Goal: Task Accomplishment & Management: Complete application form

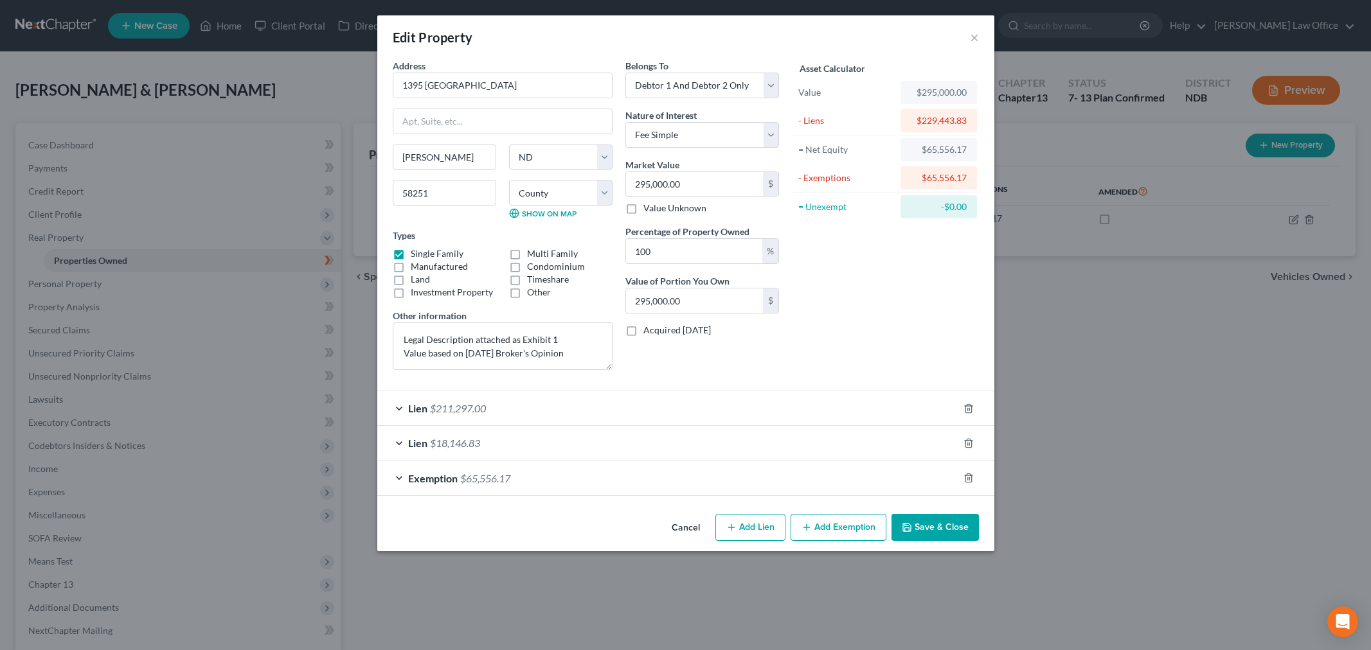
select select "29"
select select "2"
select select "0"
click at [978, 37] on button "×" at bounding box center [974, 37] width 9 height 15
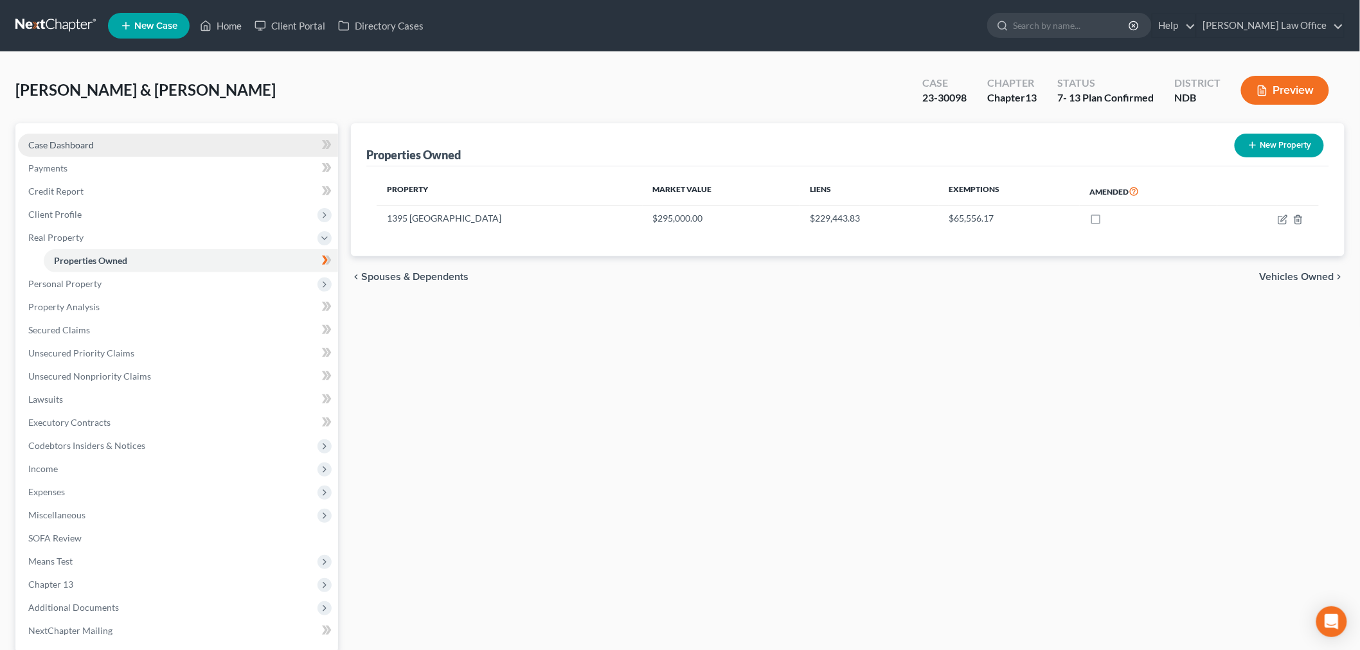
click at [145, 148] on link "Case Dashboard" at bounding box center [178, 145] width 320 height 23
select select "6"
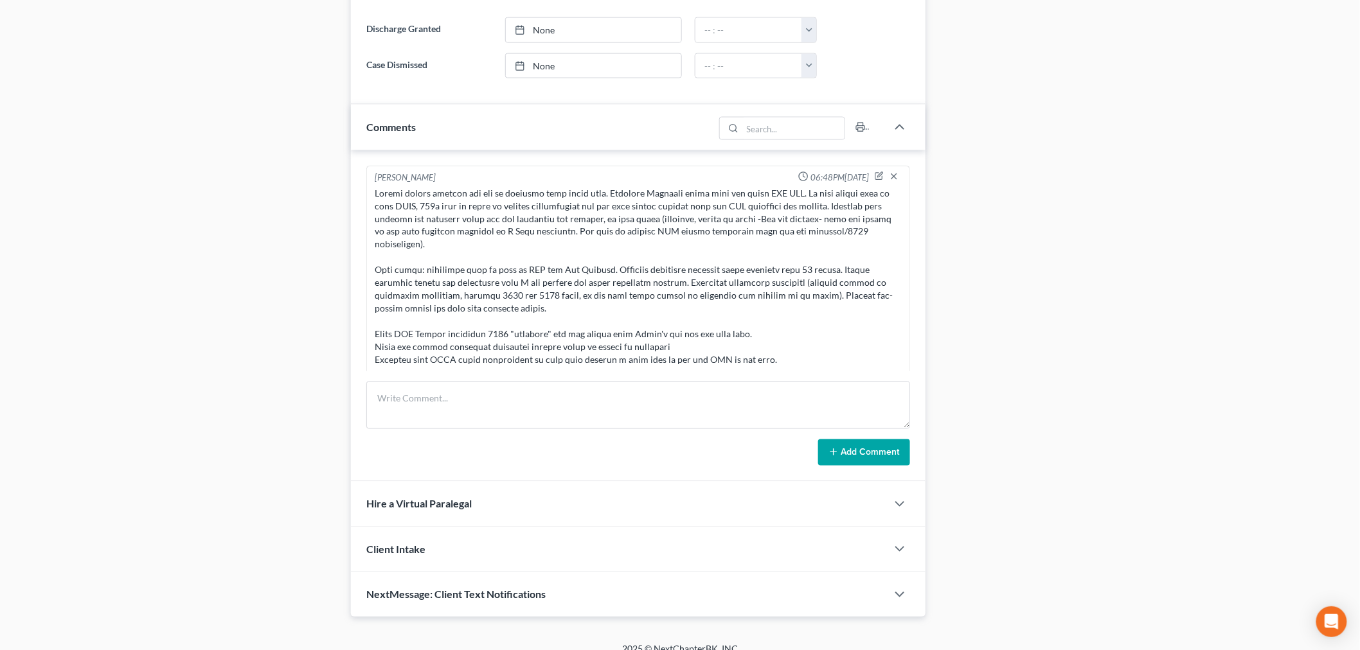
scroll to position [803, 0]
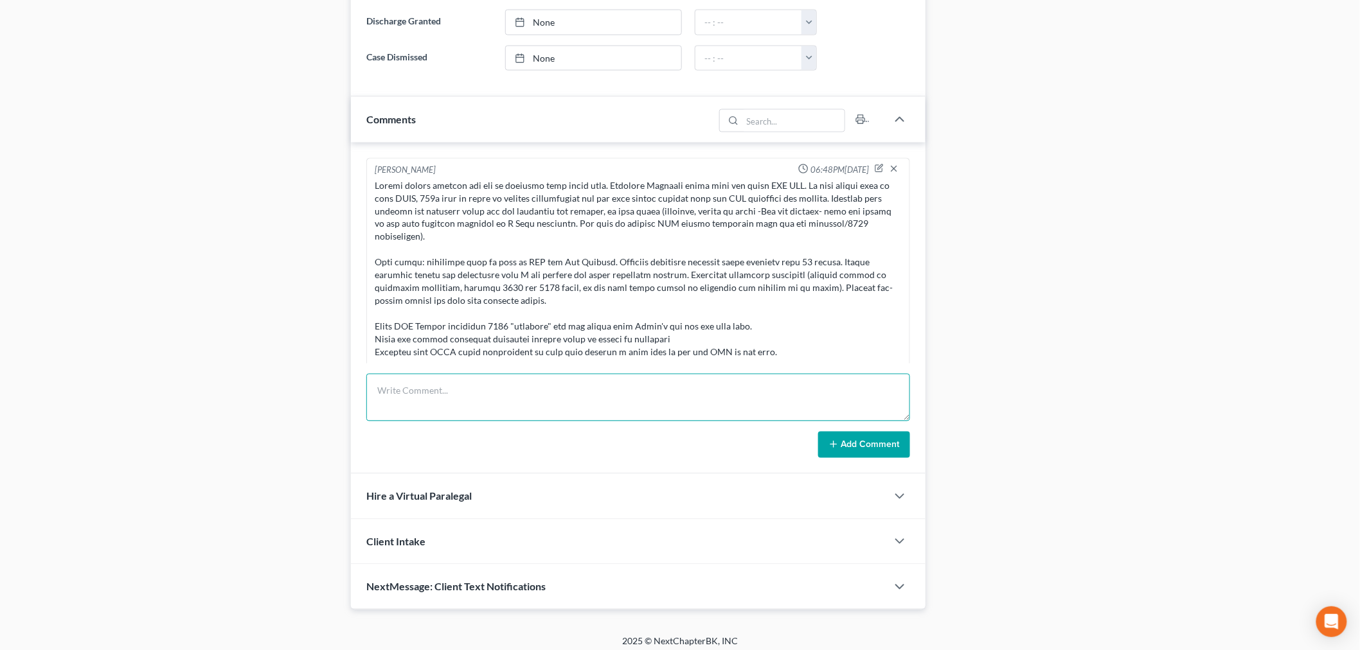
click at [466, 393] on textarea at bounding box center [638, 398] width 544 height 48
drag, startPoint x: 433, startPoint y: 389, endPoint x: 425, endPoint y: 398, distance: 11.4
click at [433, 389] on textarea "To enrich screen reader interactions, please activate Accessibility in Grammarl…" at bounding box center [638, 398] width 544 height 48
type textarea "C"
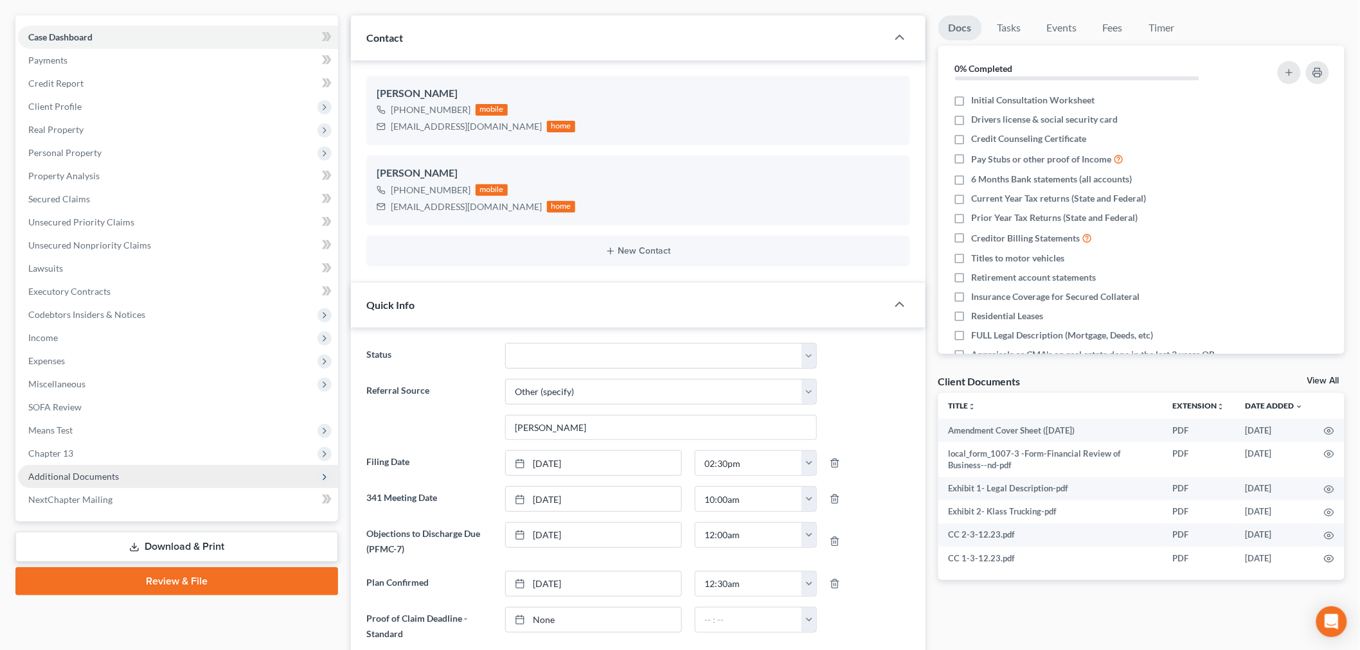
scroll to position [0, 0]
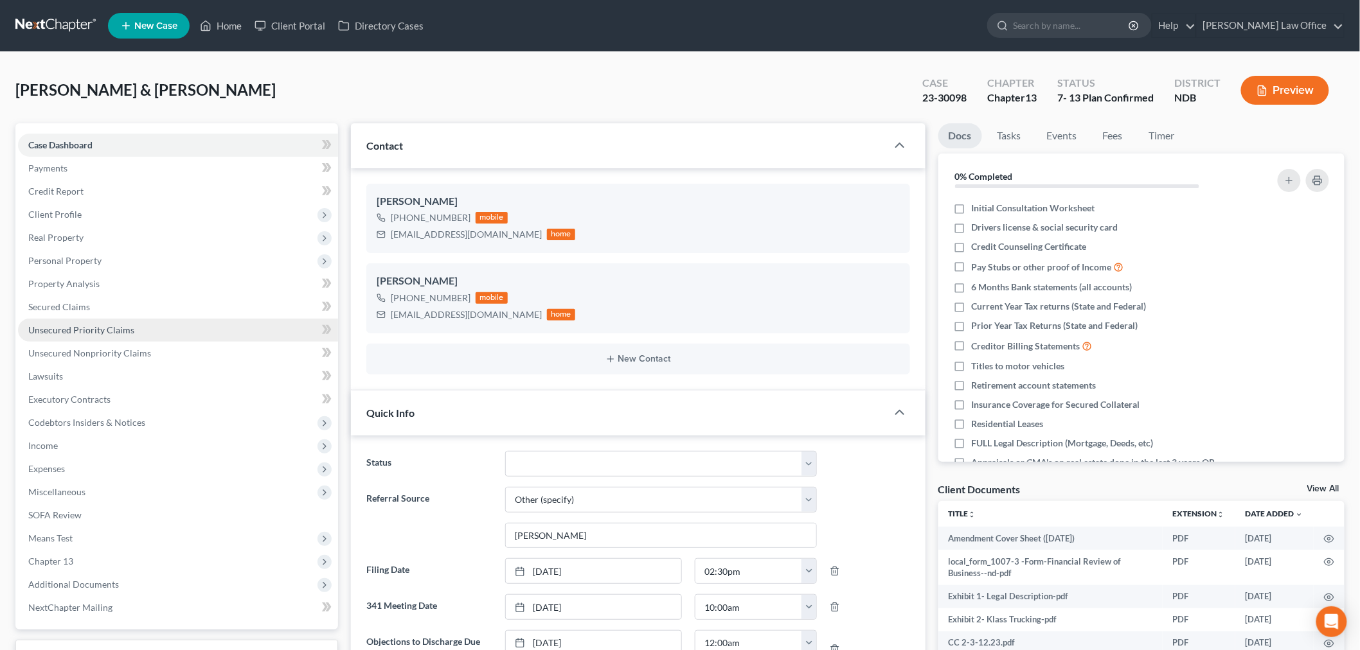
drag, startPoint x: 76, startPoint y: 323, endPoint x: 132, endPoint y: 328, distance: 56.1
click at [76, 323] on link "Unsecured Priority Claims" at bounding box center [178, 330] width 320 height 23
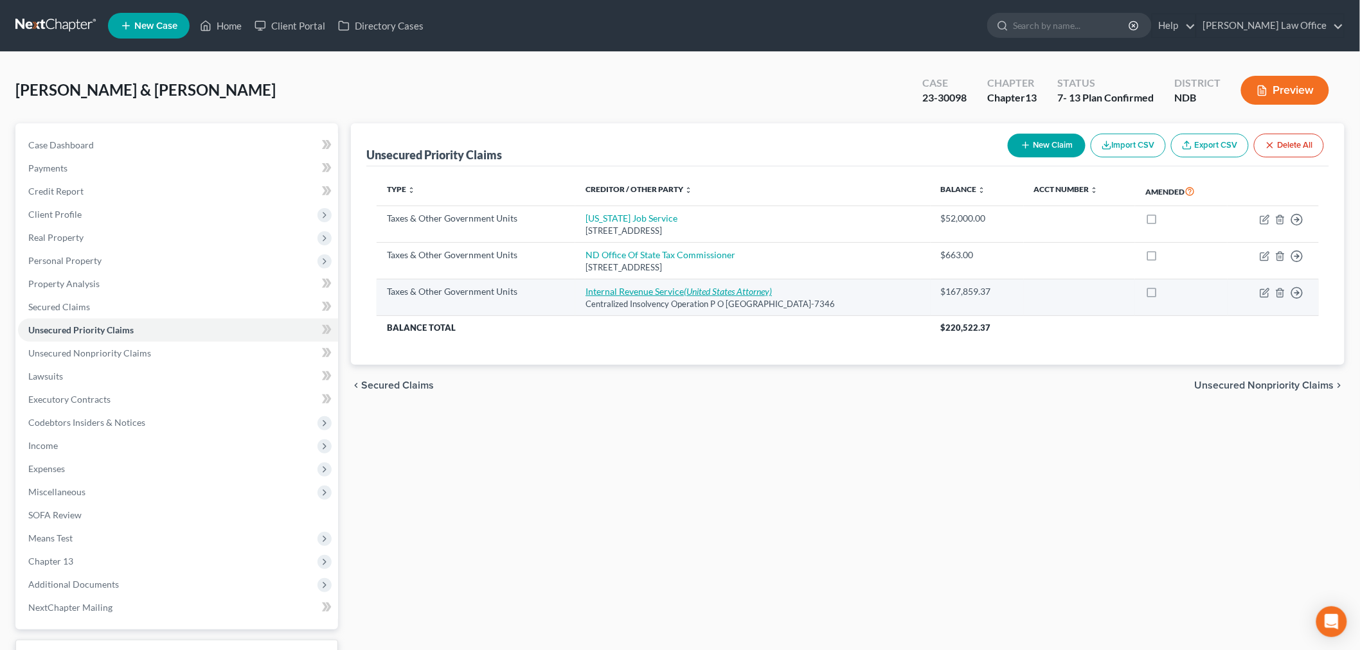
click at [602, 296] on link "Internal Revenue Service (United States Attorney)" at bounding box center [678, 291] width 186 height 11
select select "0"
select select "39"
select select "3"
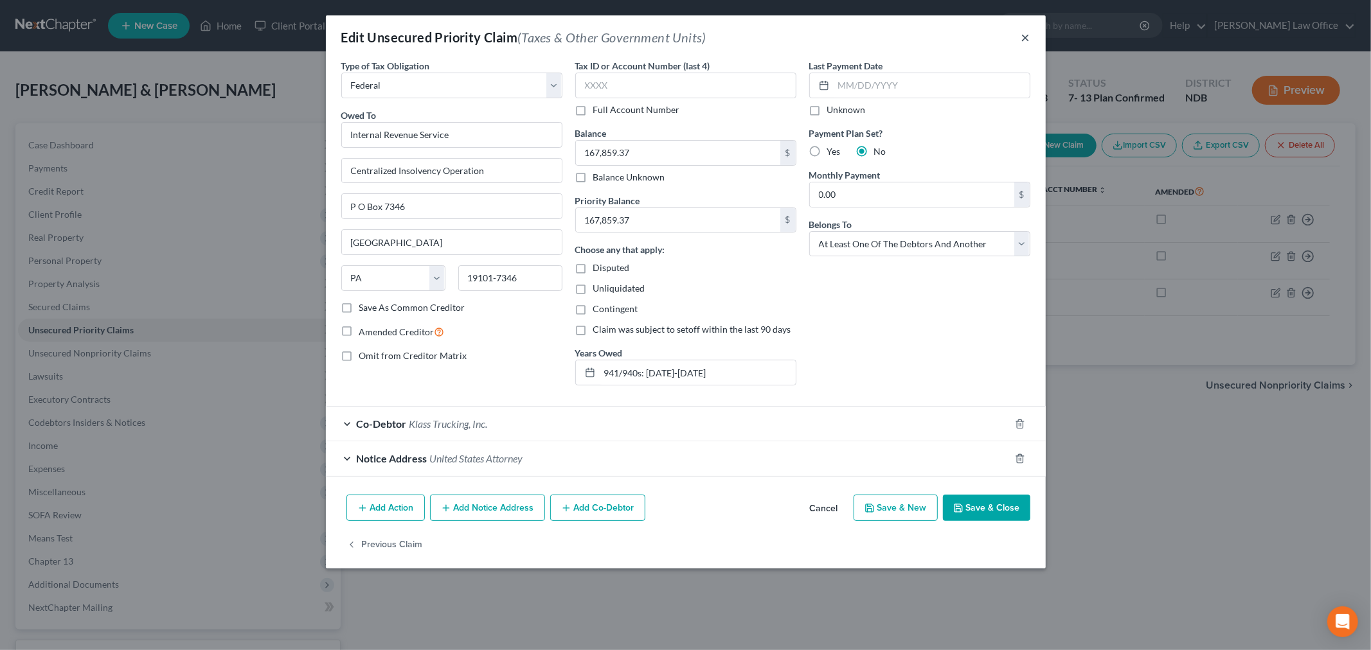
click at [1026, 36] on button "×" at bounding box center [1025, 37] width 9 height 15
